Goal: Information Seeking & Learning: Understand process/instructions

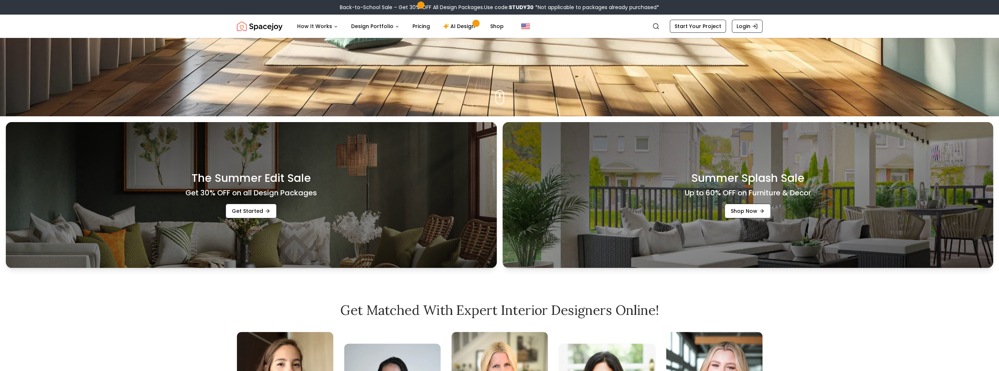
scroll to position [328, 0]
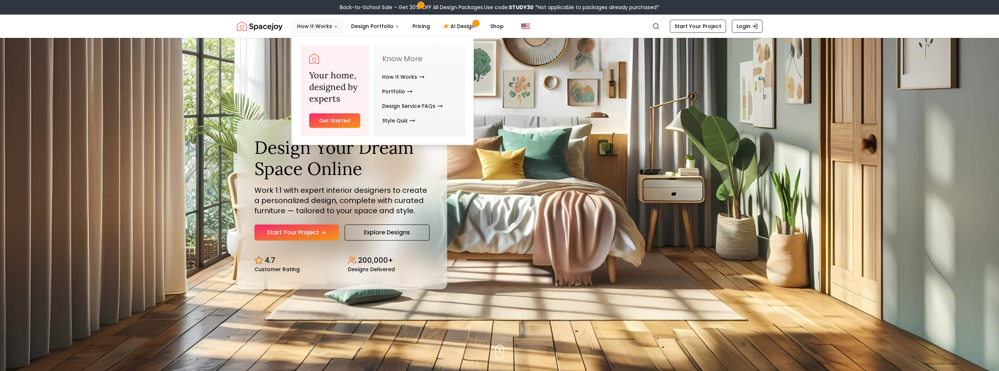
click at [308, 25] on button "How It Works" at bounding box center [317, 26] width 53 height 15
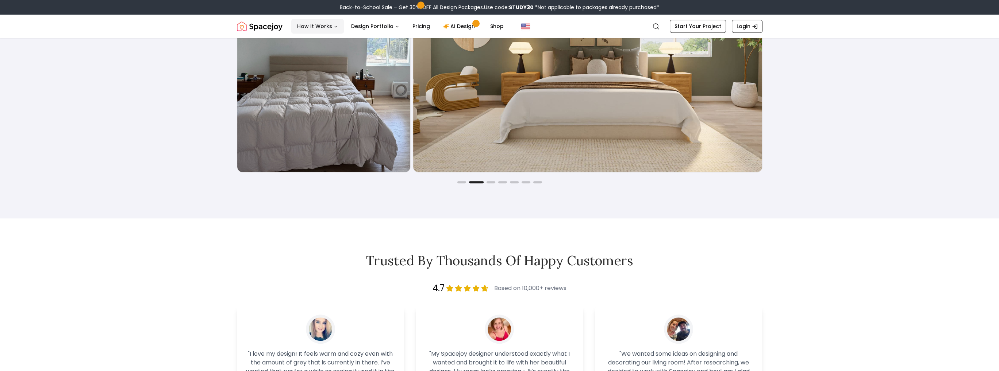
scroll to position [1569, 0]
